Goal: Information Seeking & Learning: Check status

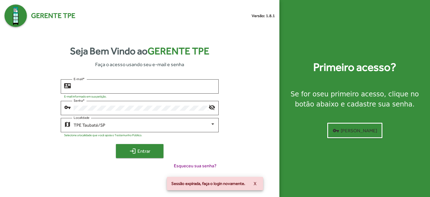
type input "**********"
click at [149, 152] on span "login Entrar" at bounding box center [140, 151] width 38 height 10
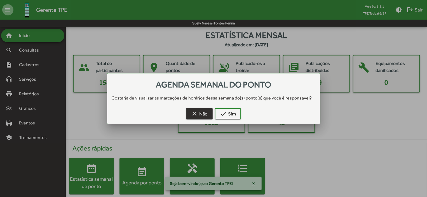
click at [203, 111] on span "clear Não" at bounding box center [199, 114] width 17 height 10
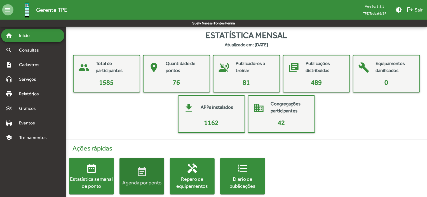
click at [143, 166] on button "event_note Agenda por ponto" at bounding box center [142, 176] width 45 height 36
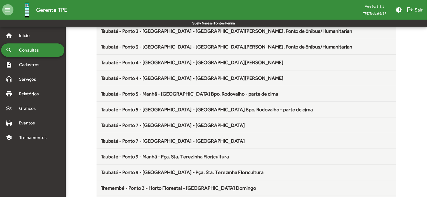
scroll to position [738, 0]
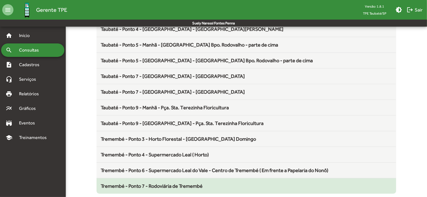
click at [188, 183] on span "Tremembé - Ponto 7 - Rodoviária de Tremembé" at bounding box center [152, 186] width 102 height 6
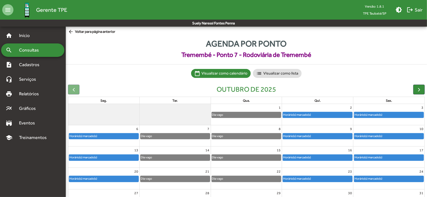
click at [111, 157] on div "Horário(s) marcado(s)" at bounding box center [103, 158] width 69 height 6
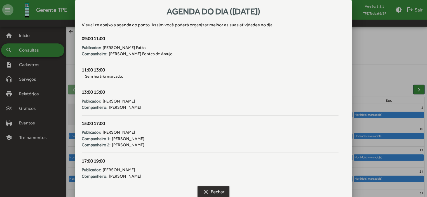
click at [215, 189] on span "clear Fechar" at bounding box center [214, 192] width 22 height 10
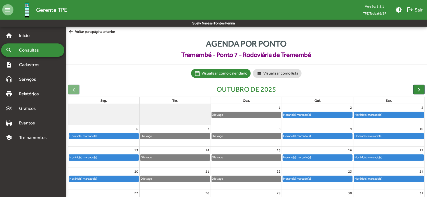
click at [70, 31] on mat-icon "arrow_back" at bounding box center [71, 32] width 7 height 6
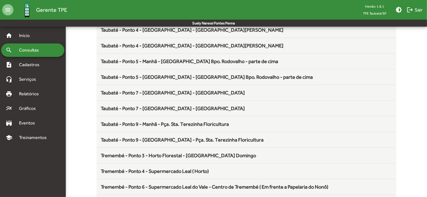
scroll to position [738, 0]
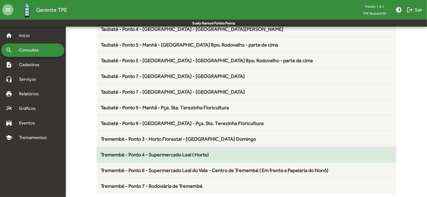
click at [213, 154] on div "Tremembé - Ponto 4 - Supermercado Leal ( Horto)" at bounding box center [246, 155] width 291 height 8
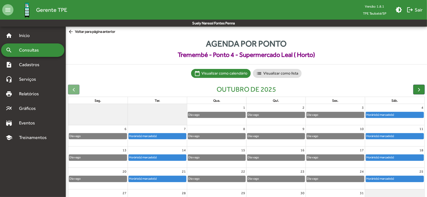
click at [165, 159] on div "Horário(s) marcado(s)" at bounding box center [157, 158] width 57 height 6
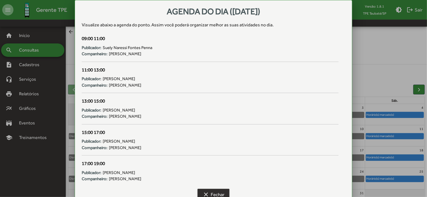
click at [211, 189] on span "clear Fechar" at bounding box center [214, 194] width 22 height 10
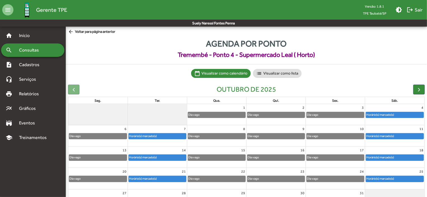
click at [74, 30] on mat-icon "arrow_back" at bounding box center [71, 32] width 7 height 6
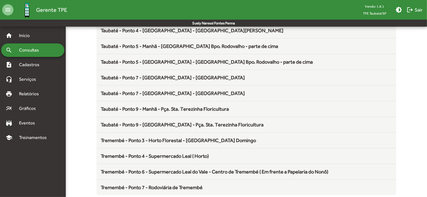
scroll to position [738, 0]
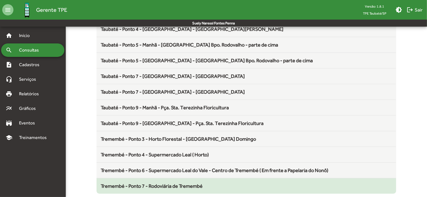
click at [197, 183] on span "Tremembé - Ponto 7 - Rodoviária de Tremembé" at bounding box center [152, 186] width 102 height 6
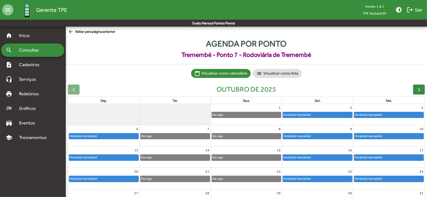
click at [103, 158] on div "Horário(s) marcado(s)" at bounding box center [103, 158] width 69 height 6
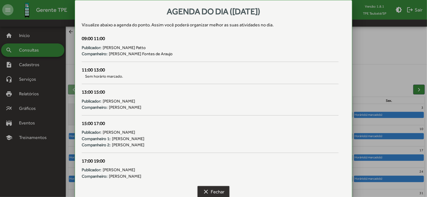
click at [213, 190] on span "clear Fechar" at bounding box center [214, 192] width 22 height 10
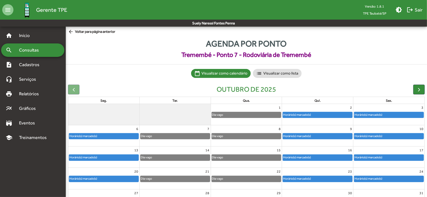
click at [311, 158] on div "Horário(s) marcado(s)" at bounding box center [297, 157] width 28 height 5
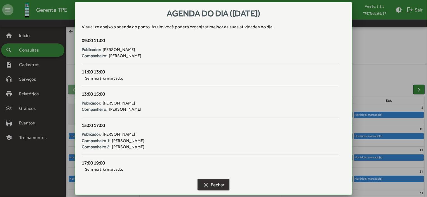
click at [217, 185] on span "clear Fechar" at bounding box center [214, 185] width 22 height 10
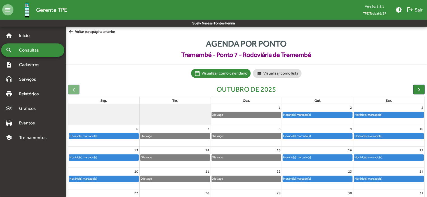
click at [374, 157] on div "Horário(s) marcado(s)" at bounding box center [369, 157] width 28 height 5
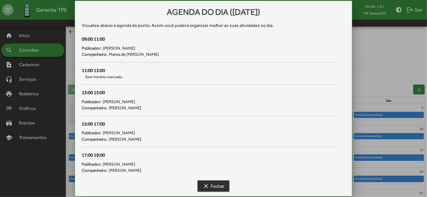
click at [216, 183] on span "clear Fechar" at bounding box center [214, 186] width 22 height 10
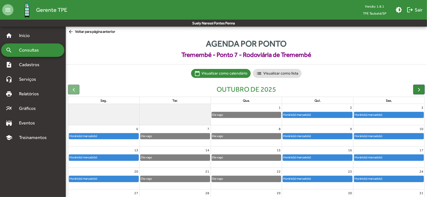
click at [328, 157] on div "Horário(s) marcado(s)" at bounding box center [317, 158] width 69 height 6
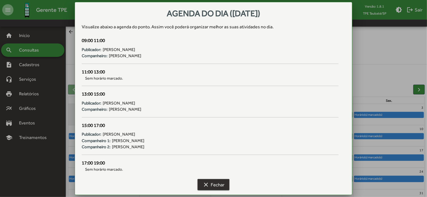
click at [223, 186] on span "clear Fechar" at bounding box center [214, 185] width 22 height 10
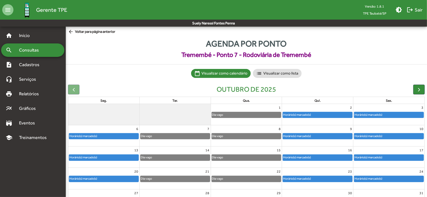
click at [306, 177] on div "Horário(s) marcado(s)" at bounding box center [297, 178] width 28 height 5
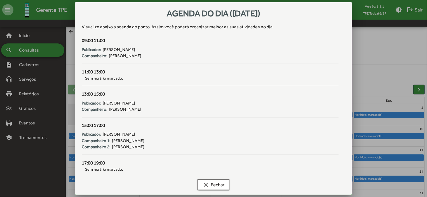
click at [421, 90] on div at bounding box center [213, 98] width 427 height 197
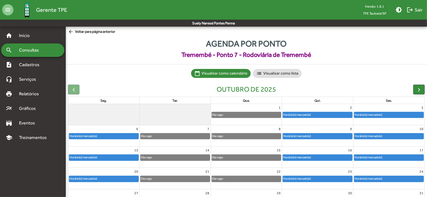
click at [332, 115] on div "Horário(s) marcado(s)" at bounding box center [317, 115] width 69 height 6
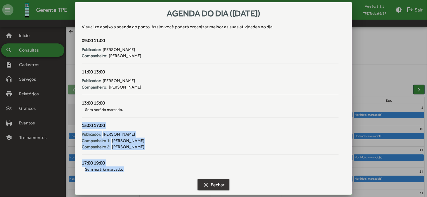
drag, startPoint x: 332, startPoint y: 115, endPoint x: 227, endPoint y: 181, distance: 123.1
click at [227, 181] on div "Agenda do dia ([DATE]) Visualize abaixo a agenda do ponto . Assim você poderá o…" at bounding box center [214, 102] width 264 height 186
click at [227, 181] on button "clear Fechar" at bounding box center [214, 184] width 32 height 11
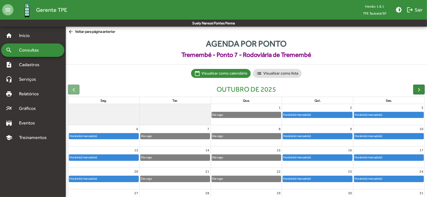
click at [315, 135] on div "Horário(s) marcado(s)" at bounding box center [317, 136] width 69 height 6
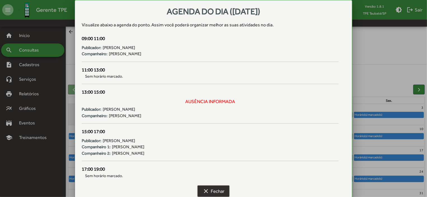
click at [223, 191] on span "clear Fechar" at bounding box center [214, 191] width 22 height 10
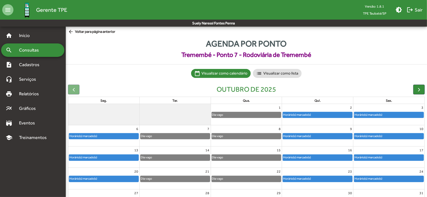
drag, startPoint x: 314, startPoint y: 152, endPoint x: 312, endPoint y: 160, distance: 8.3
click at [312, 160] on div "16 Horário(s) marcado(s)" at bounding box center [317, 156] width 71 height 21
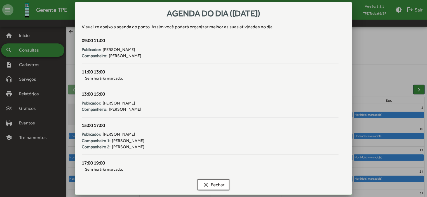
click at [312, 160] on div "17:00 19:00" at bounding box center [210, 162] width 257 height 7
click at [226, 182] on button "clear Fechar" at bounding box center [214, 184] width 32 height 11
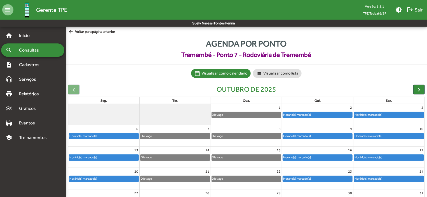
click at [303, 179] on div "Horário(s) marcado(s)" at bounding box center [297, 178] width 28 height 5
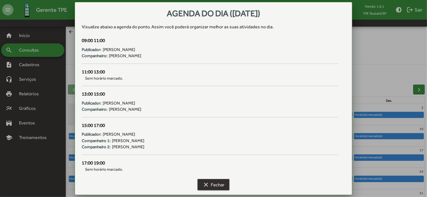
click at [224, 184] on span "clear Fechar" at bounding box center [214, 185] width 22 height 10
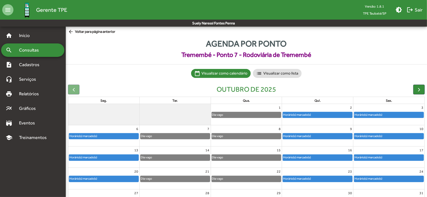
scroll to position [35, 0]
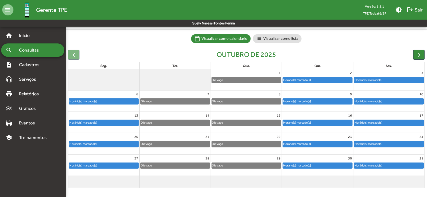
click at [337, 165] on div "Horário(s) marcado(s)" at bounding box center [317, 166] width 69 height 6
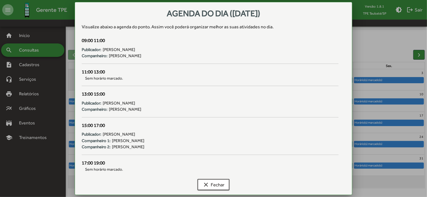
scroll to position [0, 0]
click at [215, 185] on span "clear Fechar" at bounding box center [214, 185] width 22 height 10
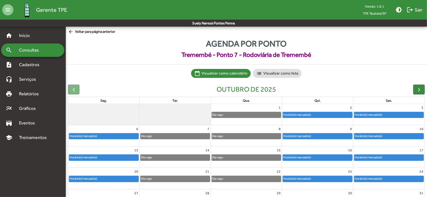
scroll to position [35, 0]
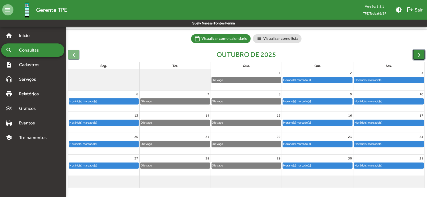
click at [418, 56] on span "button" at bounding box center [420, 55] width 6 height 6
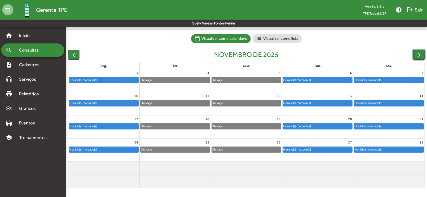
click at [330, 82] on div "Horário(s) marcado(s)" at bounding box center [317, 80] width 69 height 6
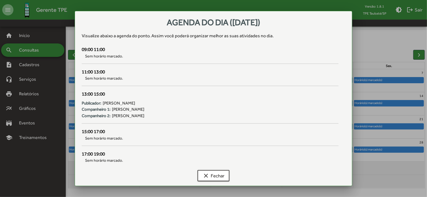
scroll to position [0, 0]
click at [221, 174] on span "clear Fechar" at bounding box center [214, 176] width 22 height 10
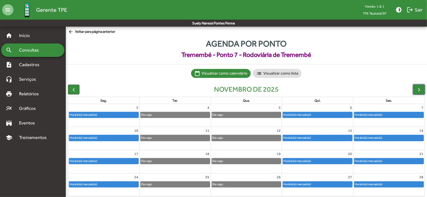
scroll to position [35, 0]
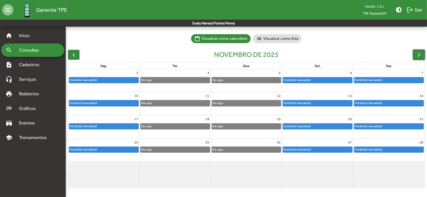
click at [301, 105] on div "Horário(s) marcado(s)" at bounding box center [297, 102] width 28 height 5
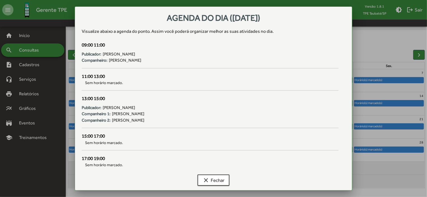
scroll to position [0, 0]
click at [209, 175] on button "clear Fechar" at bounding box center [214, 180] width 32 height 11
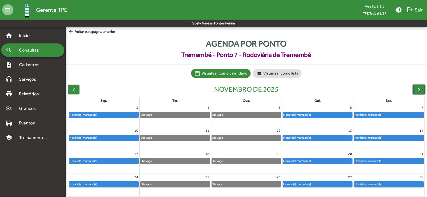
scroll to position [35, 0]
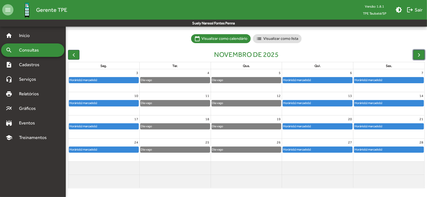
click at [315, 127] on div "Horário(s) marcado(s)" at bounding box center [317, 127] width 69 height 6
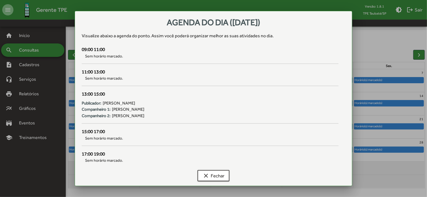
scroll to position [0, 0]
click at [219, 171] on span "clear Fechar" at bounding box center [214, 176] width 22 height 10
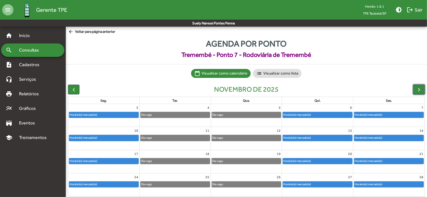
scroll to position [35, 0]
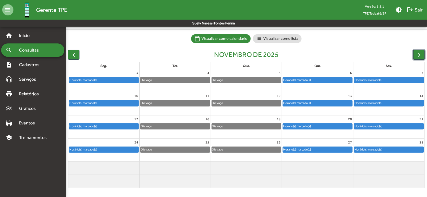
click at [305, 147] on div "Horário(s) marcado(s)" at bounding box center [297, 149] width 28 height 5
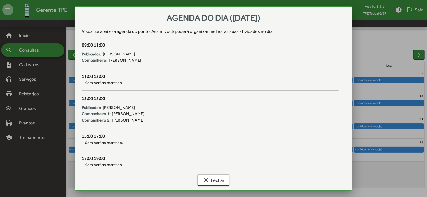
scroll to position [0, 0]
click at [219, 182] on span "clear Fechar" at bounding box center [214, 180] width 22 height 10
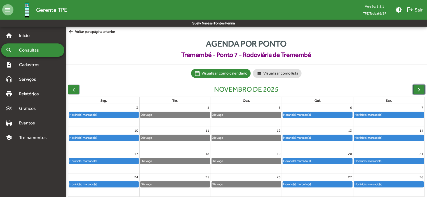
scroll to position [35, 0]
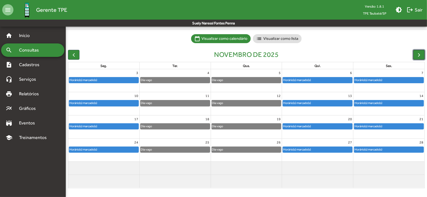
click at [421, 56] on span "button" at bounding box center [420, 55] width 6 height 6
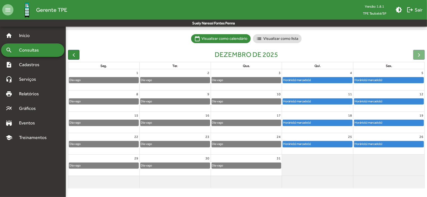
click at [343, 82] on div "Horário(s) marcado(s)" at bounding box center [317, 80] width 69 height 6
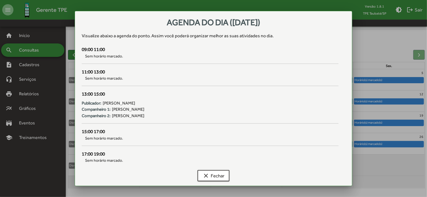
scroll to position [0, 0]
click at [420, 53] on div at bounding box center [213, 98] width 427 height 197
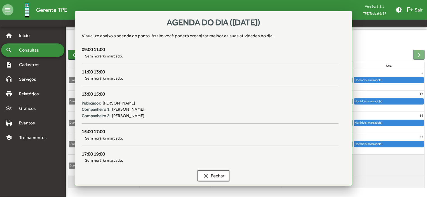
scroll to position [35, 0]
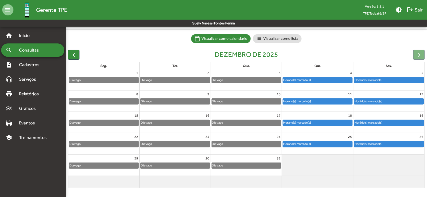
click at [329, 103] on div "Horário(s) marcado(s)" at bounding box center [317, 102] width 69 height 6
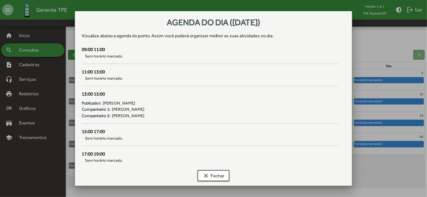
scroll to position [0, 0]
click at [215, 176] on span "clear Fechar" at bounding box center [214, 176] width 22 height 10
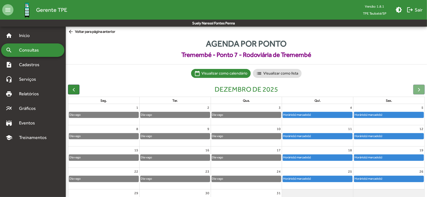
scroll to position [35, 0]
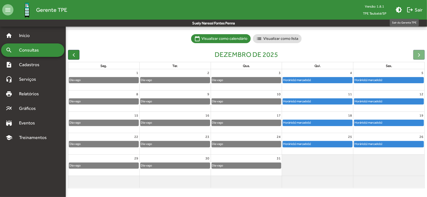
click at [420, 6] on span "logout Sair" at bounding box center [415, 10] width 16 height 10
